Goal: Task Accomplishment & Management: Use online tool/utility

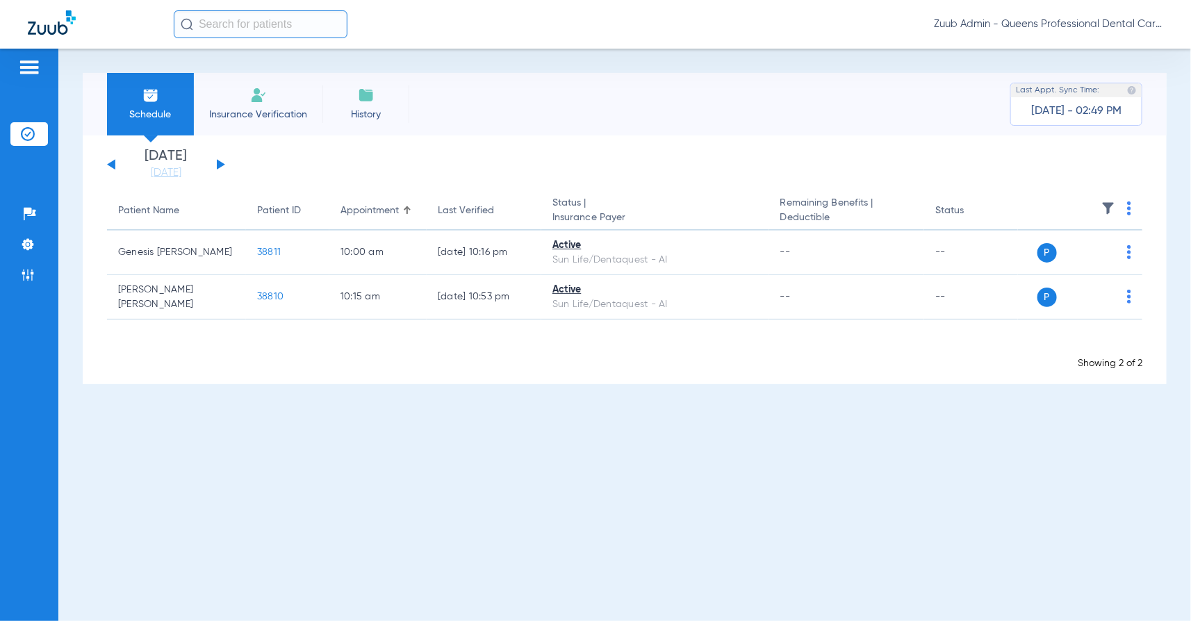
click at [115, 164] on div "[DATE] [DATE] [DATE] [DATE] [DATE] [DATE] [DATE] [DATE] [DATE] [DATE] [DATE] [D…" at bounding box center [166, 164] width 118 height 31
click at [110, 164] on button at bounding box center [111, 164] width 8 height 10
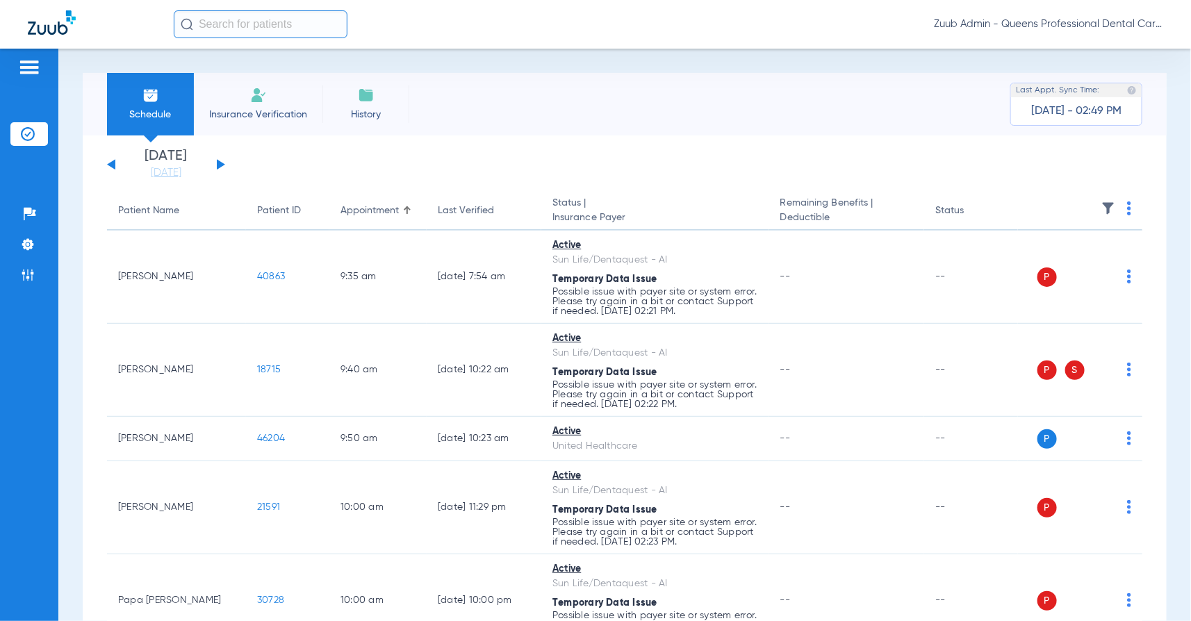
click at [1108, 203] on img at bounding box center [1109, 209] width 14 height 14
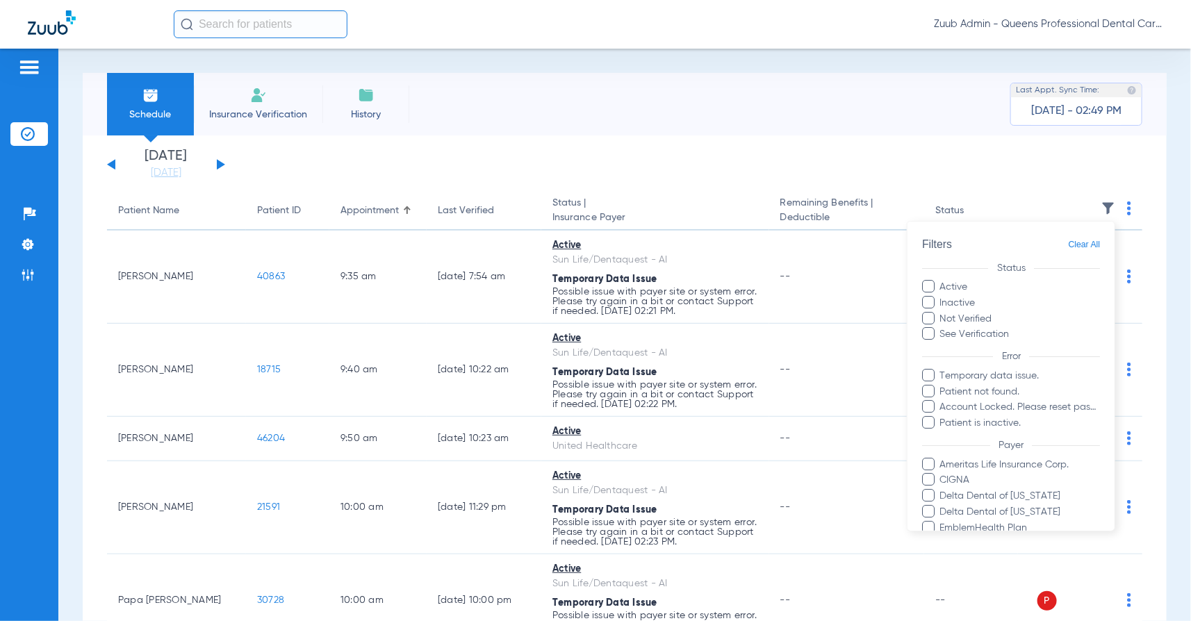
click at [969, 376] on span "Temporary data issue." at bounding box center [1020, 376] width 161 height 15
click at [943, 386] on input "Temporary data issue." at bounding box center [943, 386] width 0 height 0
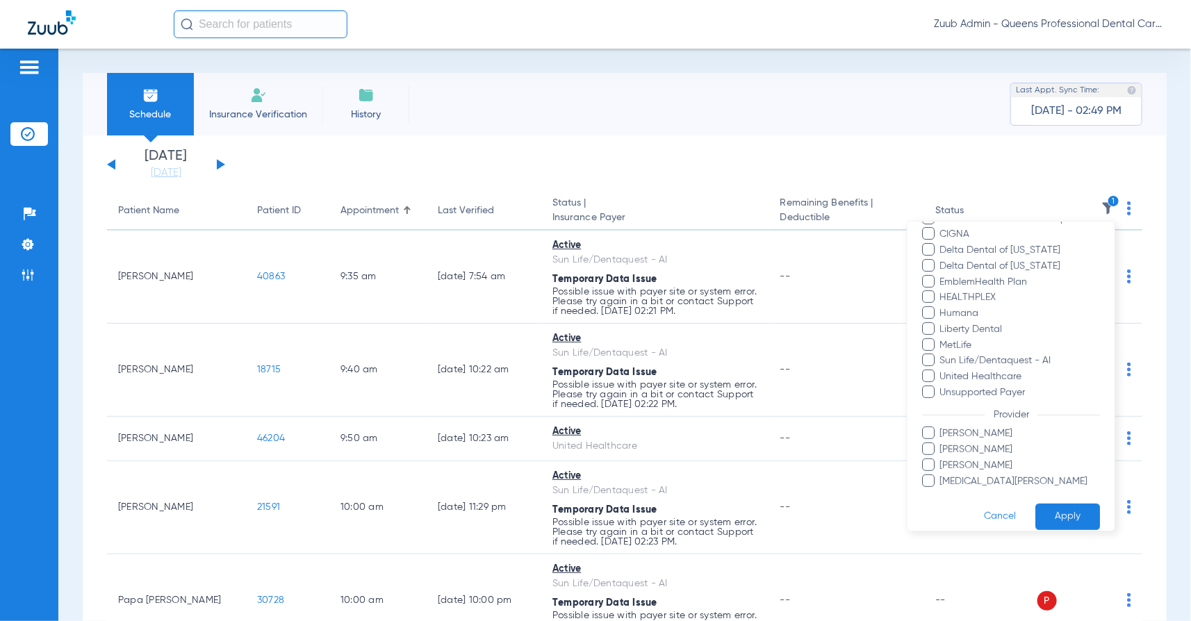
click at [963, 356] on span "Sun Life/Dentaquest - AI" at bounding box center [1020, 361] width 161 height 15
click at [943, 370] on input "Sun Life/Dentaquest - AI" at bounding box center [943, 370] width 0 height 0
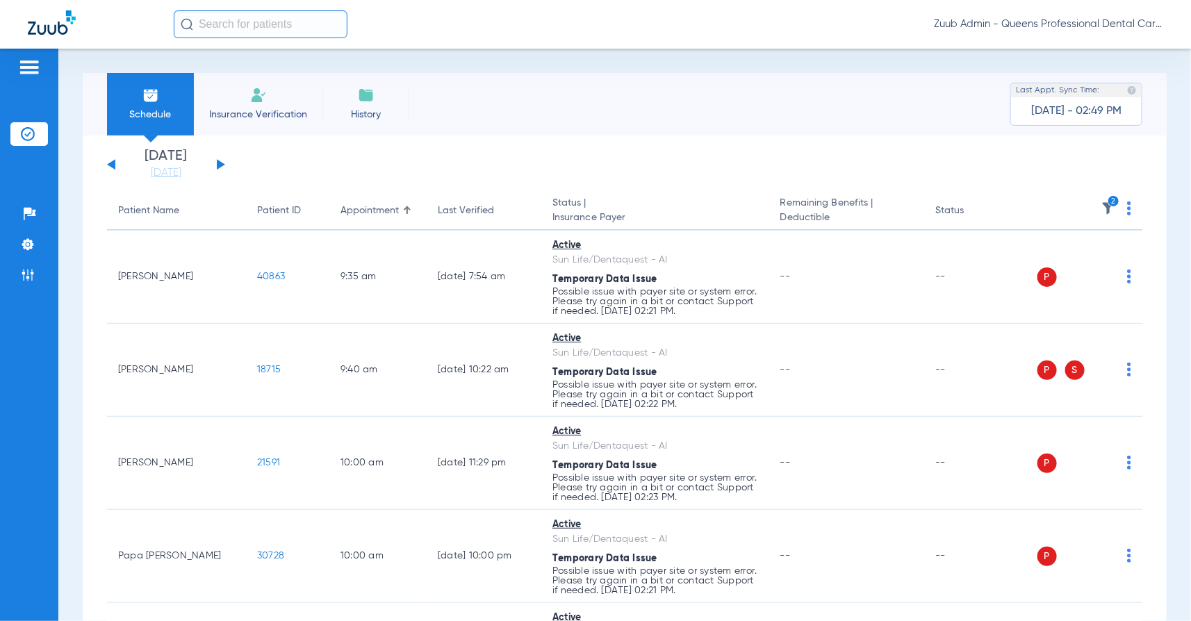
click at [1128, 206] on img at bounding box center [1129, 209] width 4 height 14
click at [1081, 259] on span "Verify All" at bounding box center [1077, 264] width 87 height 10
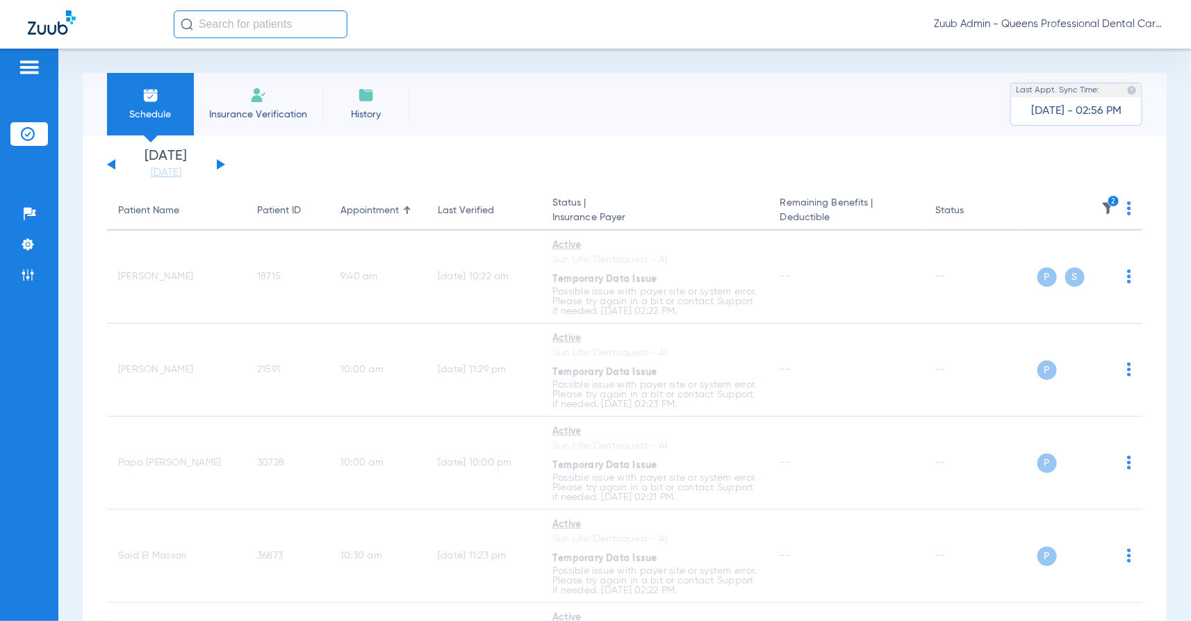
click at [1127, 206] on th "2" at bounding box center [1080, 211] width 124 height 39
click at [1106, 203] on img at bounding box center [1109, 209] width 14 height 14
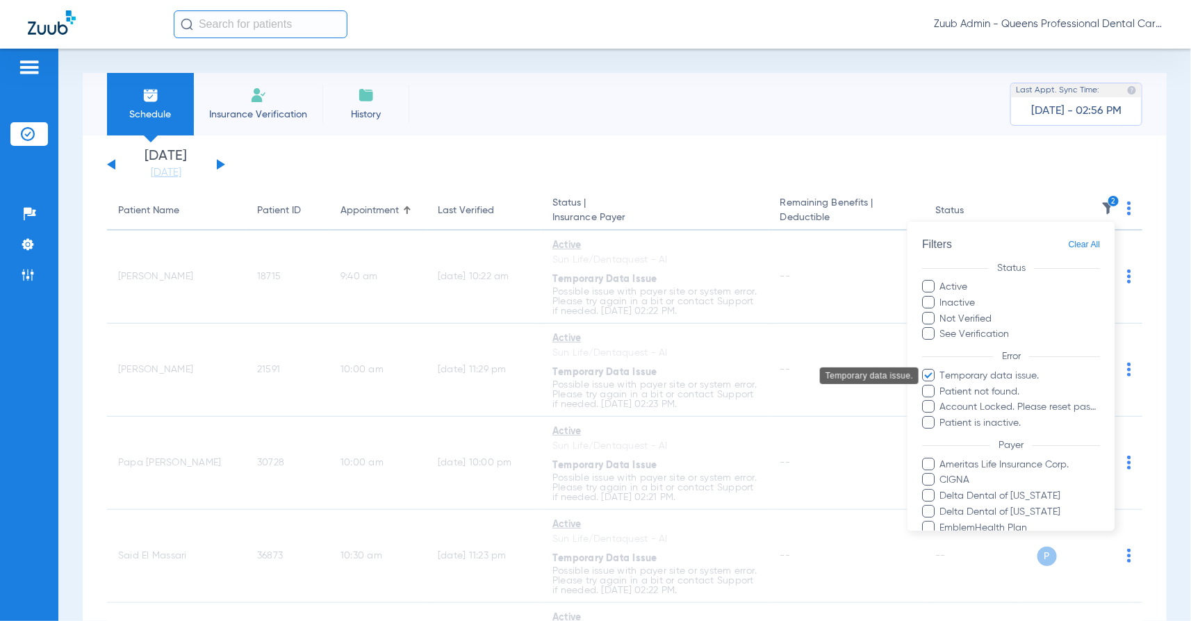
click at [1004, 373] on span "Temporary data issue." at bounding box center [1020, 376] width 161 height 15
click at [943, 386] on input "Temporary data issue." at bounding box center [943, 386] width 0 height 0
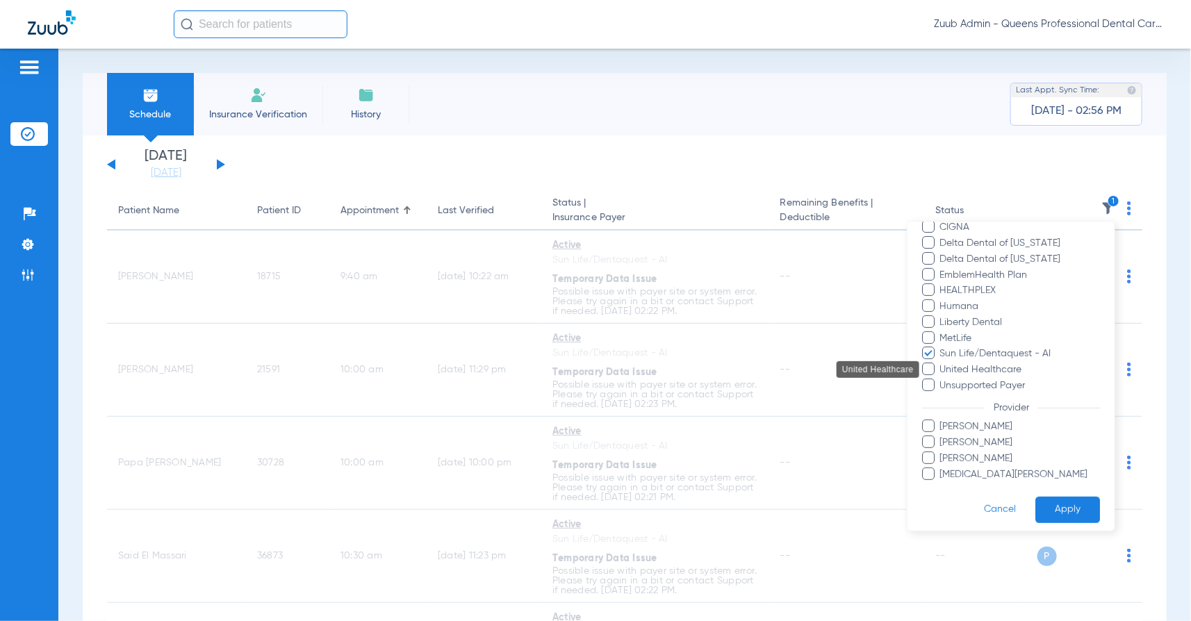
scroll to position [259, 0]
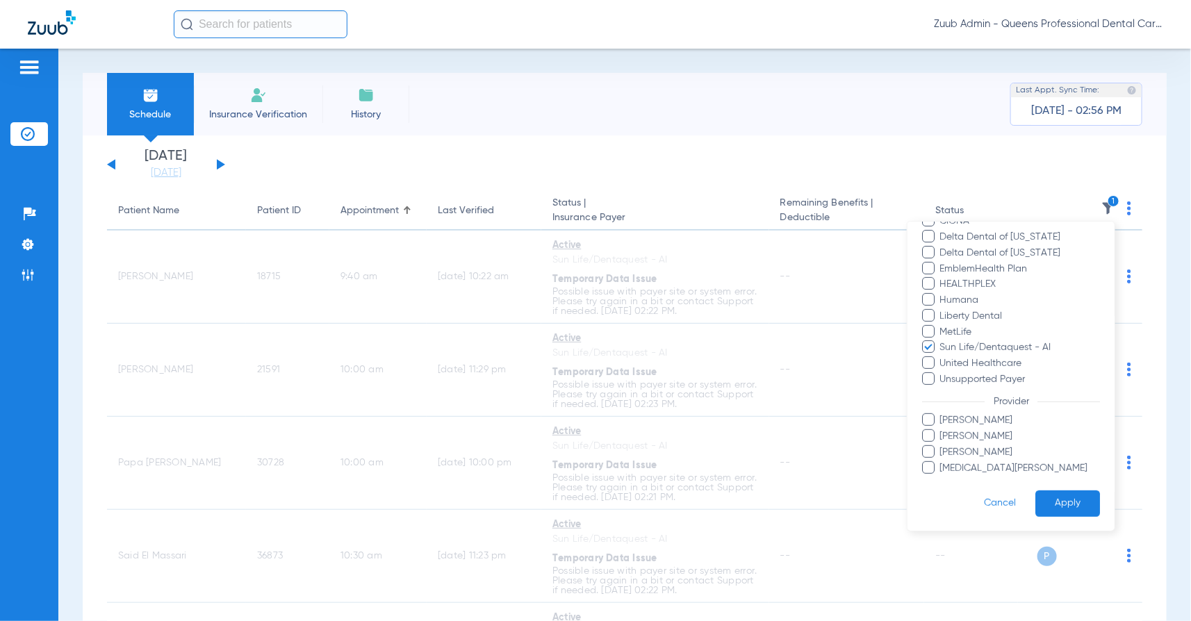
click at [1061, 501] on button "Apply" at bounding box center [1068, 503] width 65 height 27
